Goal: Task Accomplishment & Management: Complete application form

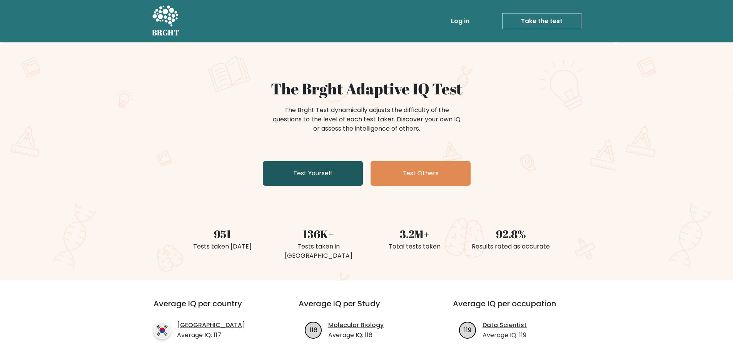
click at [312, 172] on link "Test Yourself" at bounding box center [313, 173] width 100 height 25
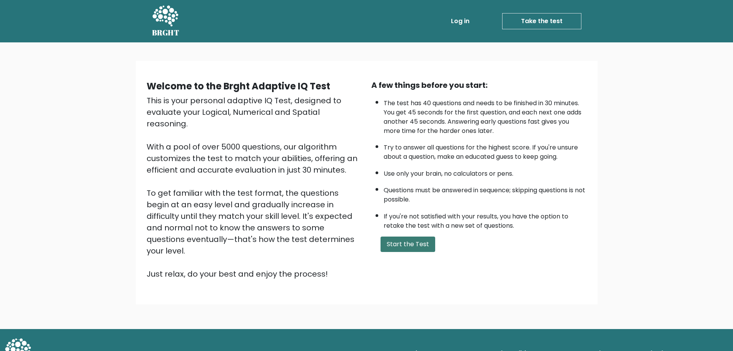
click at [413, 238] on button "Start the Test" at bounding box center [408, 243] width 55 height 15
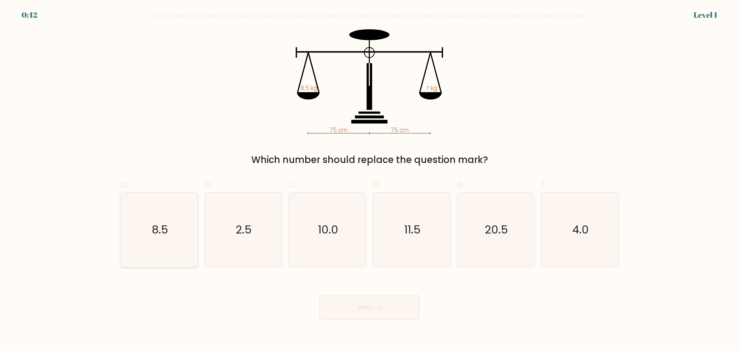
click at [179, 231] on icon "8.5" at bounding box center [159, 229] width 74 height 74
click at [370, 181] on input "a. 8.5" at bounding box center [370, 178] width 0 height 5
radio input "true"
click at [381, 308] on icon at bounding box center [376, 307] width 10 height 4
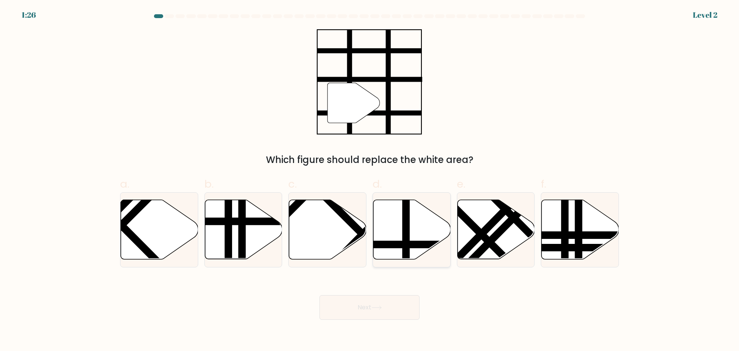
click at [401, 222] on icon at bounding box center [411, 228] width 77 height 59
click at [370, 181] on input "d." at bounding box center [370, 178] width 0 height 5
radio input "true"
click at [390, 313] on button "Next" at bounding box center [369, 307] width 100 height 25
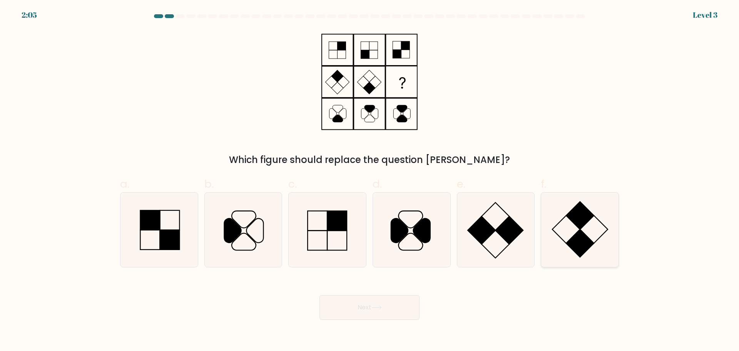
drag, startPoint x: 593, startPoint y: 239, endPoint x: 550, endPoint y: 258, distance: 47.4
click at [593, 239] on icon at bounding box center [580, 229] width 74 height 74
click at [370, 181] on input "f." at bounding box center [370, 178] width 0 height 5
radio input "true"
click at [396, 315] on button "Next" at bounding box center [369, 307] width 100 height 25
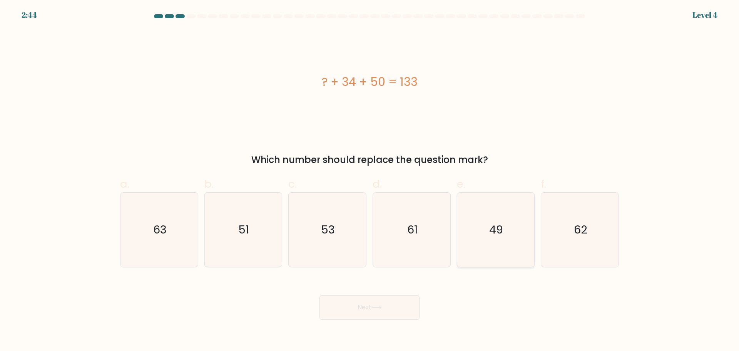
click at [495, 240] on icon "49" at bounding box center [495, 229] width 74 height 74
click at [370, 181] on input "e. 49" at bounding box center [370, 178] width 0 height 5
radio input "true"
click at [384, 299] on button "Next" at bounding box center [369, 307] width 100 height 25
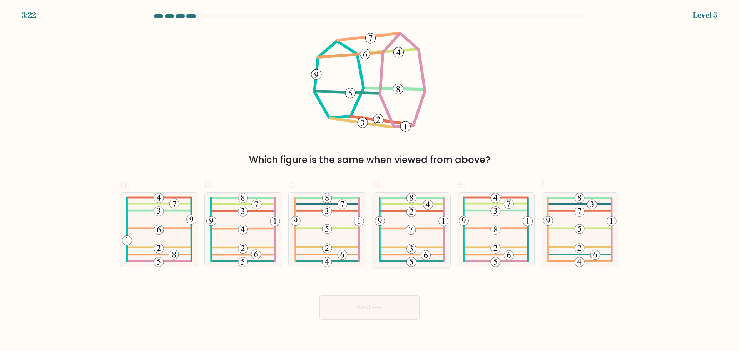
click at [446, 258] on icon at bounding box center [412, 229] width 74 height 74
click at [370, 181] on input "d." at bounding box center [370, 178] width 0 height 5
radio input "true"
click at [378, 310] on button "Next" at bounding box center [369, 307] width 100 height 25
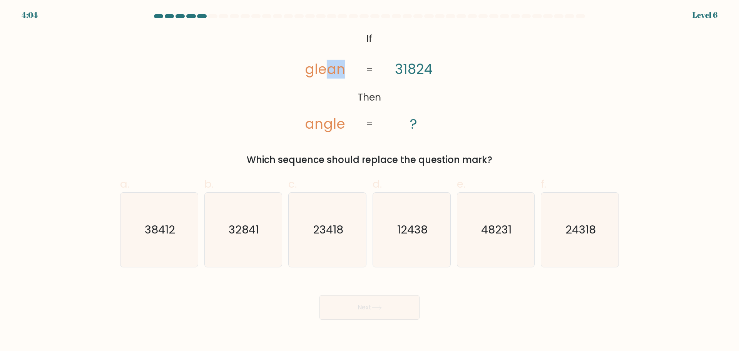
drag, startPoint x: 329, startPoint y: 72, endPoint x: 380, endPoint y: 68, distance: 51.8
click at [352, 70] on icon "@import url('https://fonts.googleapis.com/css?family=Abril+Fatface:400,100,100i…" at bounding box center [369, 81] width 171 height 105
drag, startPoint x: 417, startPoint y: 67, endPoint x: 454, endPoint y: 72, distance: 37.0
click at [453, 71] on icon "@import url('https://fonts.googleapis.com/css?family=Abril+Fatface:400,100,100i…" at bounding box center [369, 81] width 171 height 105
click at [601, 245] on icon "24318" at bounding box center [580, 229] width 74 height 74
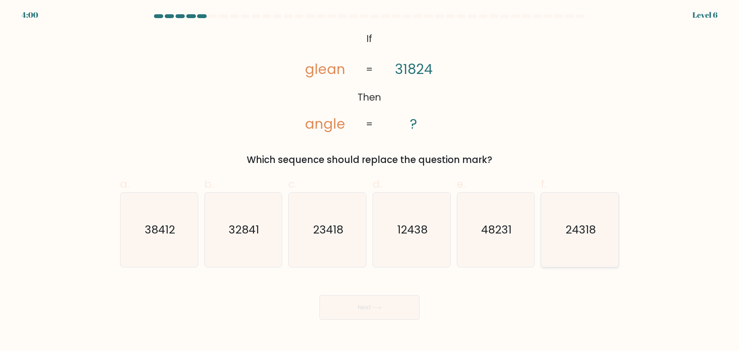
click at [370, 181] on input "f. 24318" at bounding box center [370, 178] width 0 height 5
radio input "true"
click at [414, 298] on button "Next" at bounding box center [369, 307] width 100 height 25
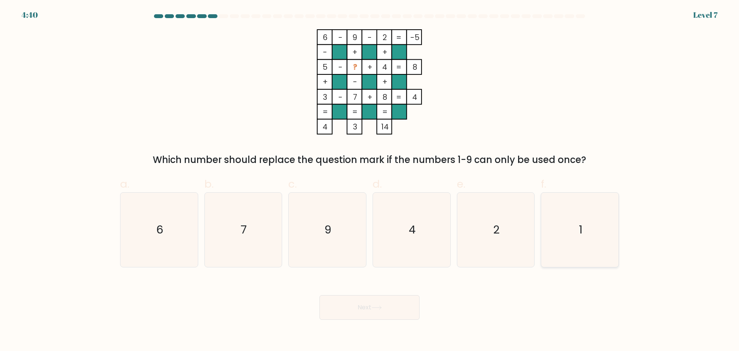
click at [584, 237] on icon "1" at bounding box center [580, 229] width 74 height 74
click at [370, 181] on input "f. 1" at bounding box center [370, 178] width 0 height 5
radio input "true"
drag, startPoint x: 390, startPoint y: 314, endPoint x: 416, endPoint y: 221, distance: 97.0
click at [390, 311] on button "Next" at bounding box center [369, 307] width 100 height 25
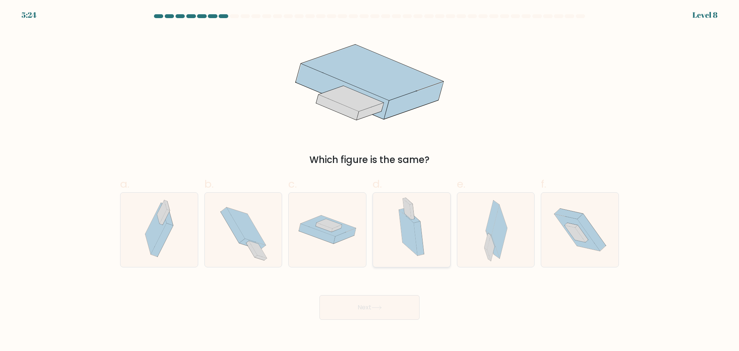
click at [417, 229] on icon at bounding box center [419, 238] width 10 height 34
click at [370, 181] on input "d." at bounding box center [370, 178] width 0 height 5
radio input "true"
click at [496, 255] on icon at bounding box center [492, 245] width 13 height 28
click at [370, 181] on input "e." at bounding box center [370, 178] width 0 height 5
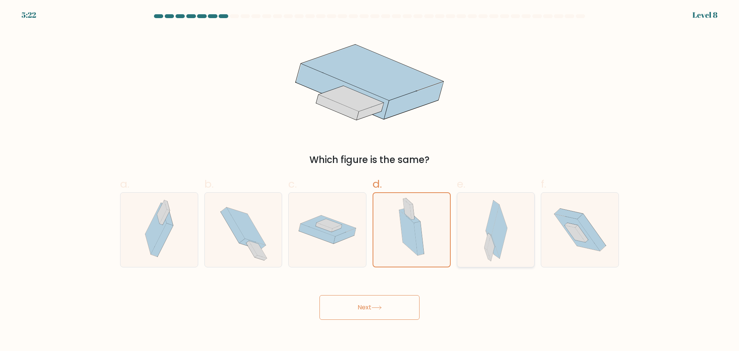
radio input "true"
click at [401, 305] on button "Next" at bounding box center [369, 307] width 100 height 25
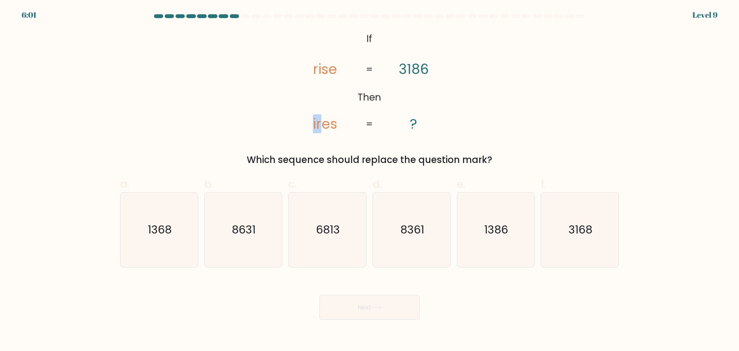
drag, startPoint x: 321, startPoint y: 121, endPoint x: 305, endPoint y: 122, distance: 15.8
click at [305, 122] on icon "@import url('https://fonts.googleapis.com/css?family=Abril+Fatface:400,100,100i…" at bounding box center [369, 81] width 171 height 105
click at [339, 81] on icon "@import url('https://fonts.googleapis.com/css?family=Abril+Fatface:400,100,100i…" at bounding box center [369, 81] width 171 height 105
drag, startPoint x: 322, startPoint y: 69, endPoint x: 304, endPoint y: 69, distance: 18.5
click at [304, 69] on icon "@import url('https://fonts.googleapis.com/css?family=Abril+Fatface:400,100,100i…" at bounding box center [369, 81] width 171 height 105
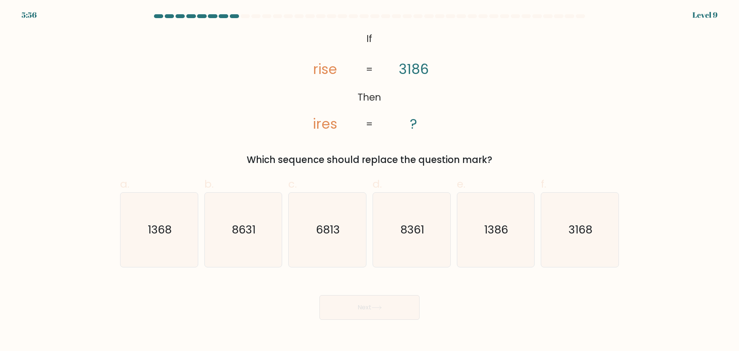
click at [412, 70] on tspan "3186" at bounding box center [414, 69] width 30 height 19
click at [573, 242] on icon "3168" at bounding box center [580, 229] width 74 height 74
click at [370, 181] on input "f. 3168" at bounding box center [370, 178] width 0 height 5
radio input "true"
click at [373, 313] on button "Next" at bounding box center [369, 307] width 100 height 25
